Goal: Task Accomplishment & Management: Manage account settings

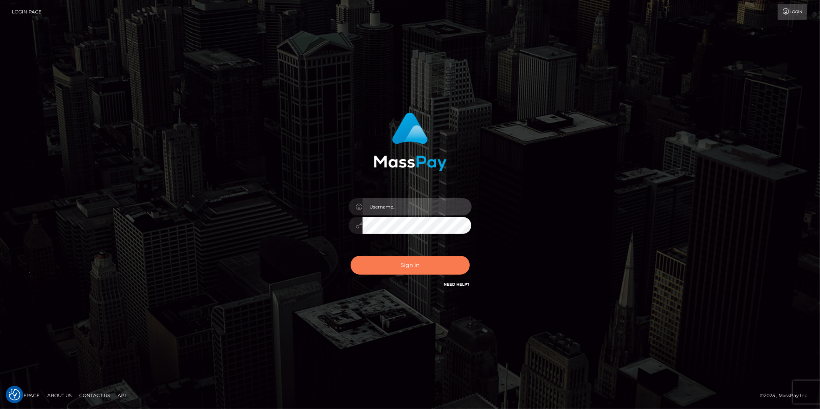
type input "Jonathan.megabonanza"
click at [408, 270] on button "Sign in" at bounding box center [410, 265] width 119 height 19
type input "Jonathan.megabonanza"
click at [408, 265] on button "Sign in" at bounding box center [410, 265] width 119 height 19
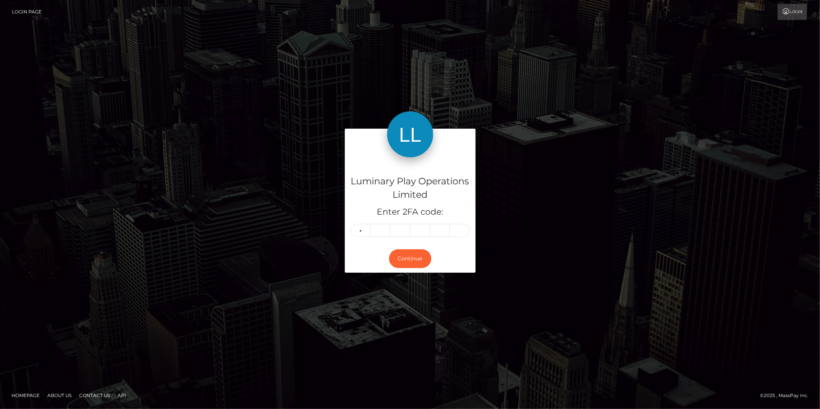
type input "6"
type input "3"
type input "5"
type input "4"
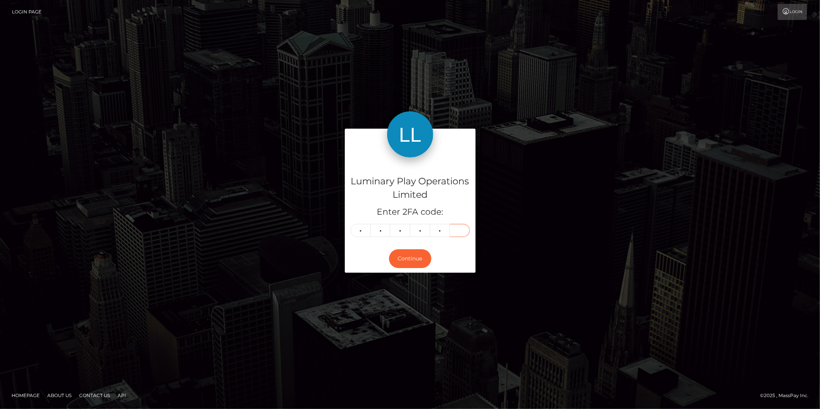
type input "1"
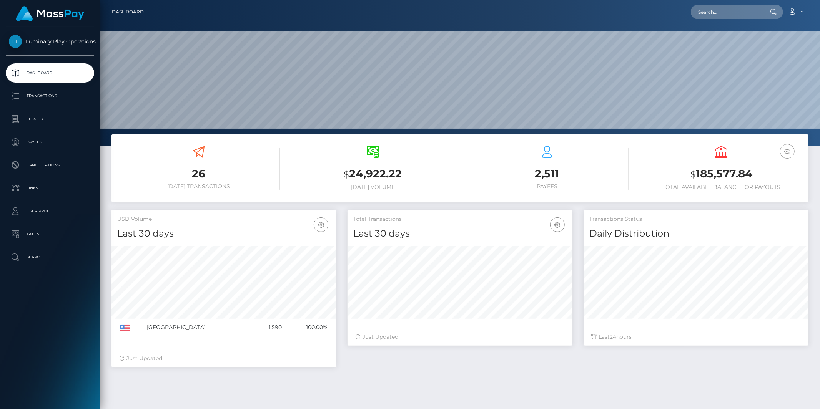
scroll to position [136, 225]
drag, startPoint x: 760, startPoint y: 172, endPoint x: 697, endPoint y: 175, distance: 63.1
click at [697, 175] on h3 "$ 185,577.84" at bounding box center [721, 174] width 163 height 16
copy h3 "185,577.84"
